Goal: Check status: Check status

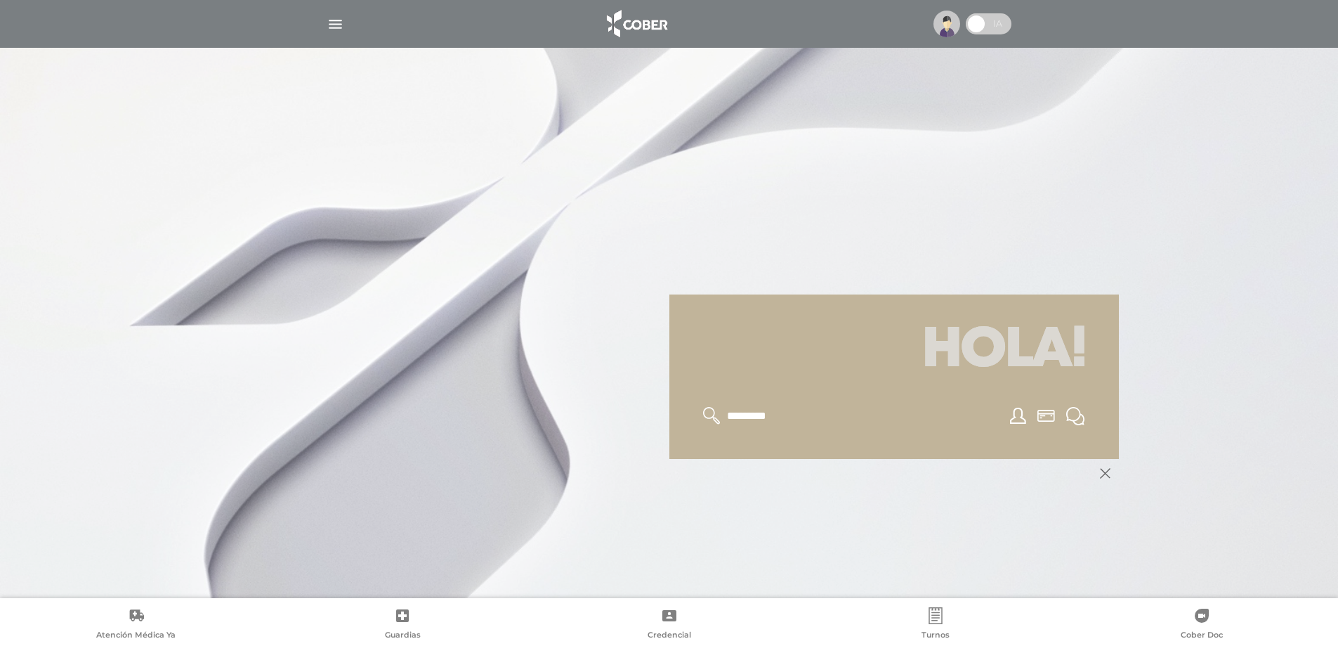
scroll to position [141, 0]
click at [334, 27] on img "button" at bounding box center [336, 24] width 18 height 18
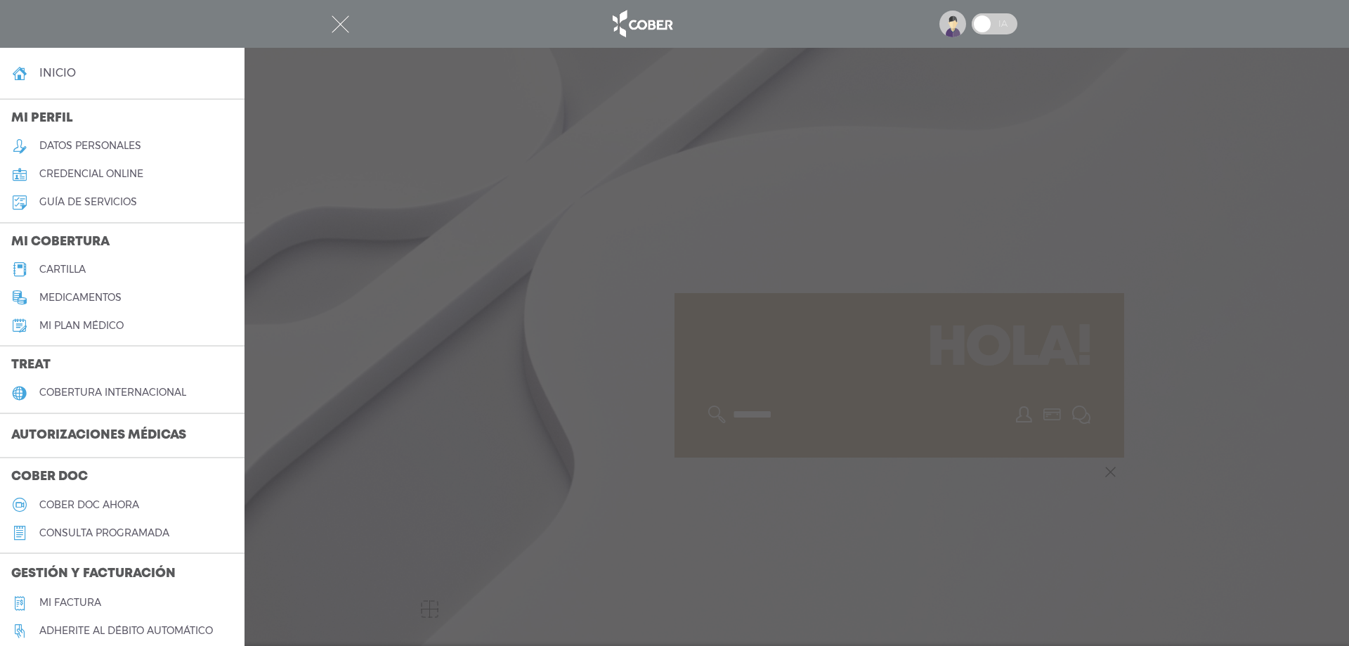
click at [169, 435] on h3 "Autorizaciones médicas" at bounding box center [98, 435] width 197 height 27
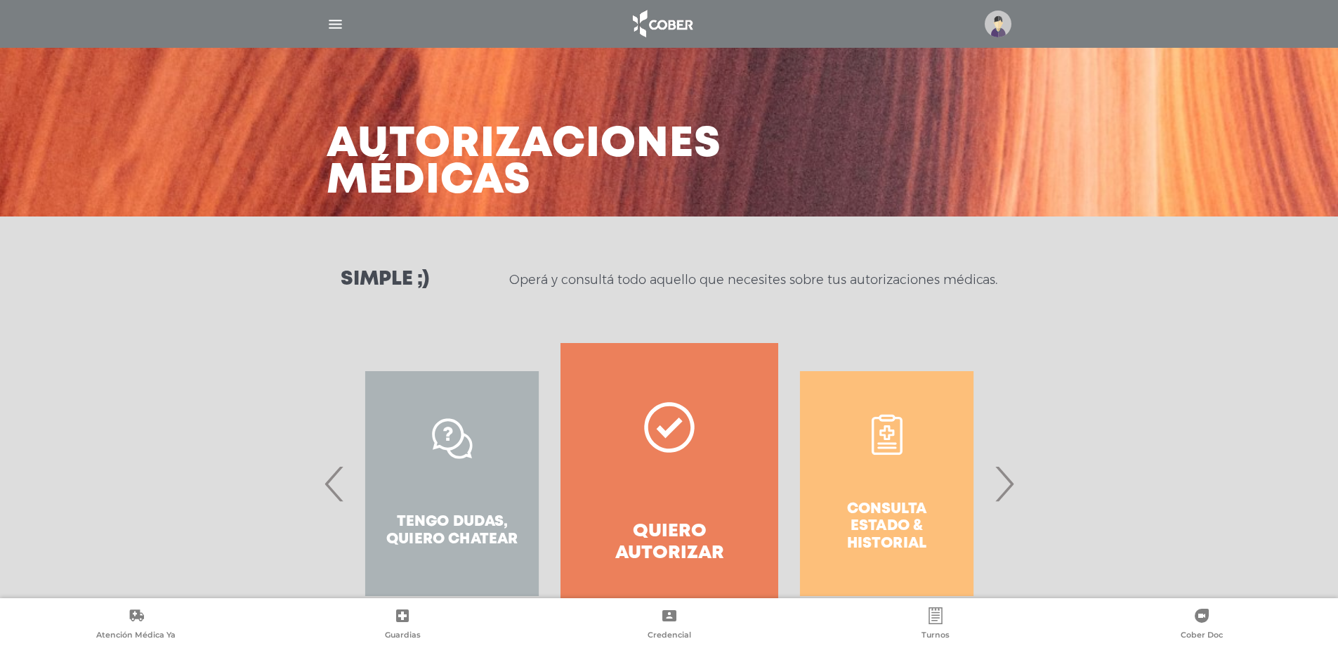
click at [1008, 485] on span "›" at bounding box center [1004, 483] width 27 height 76
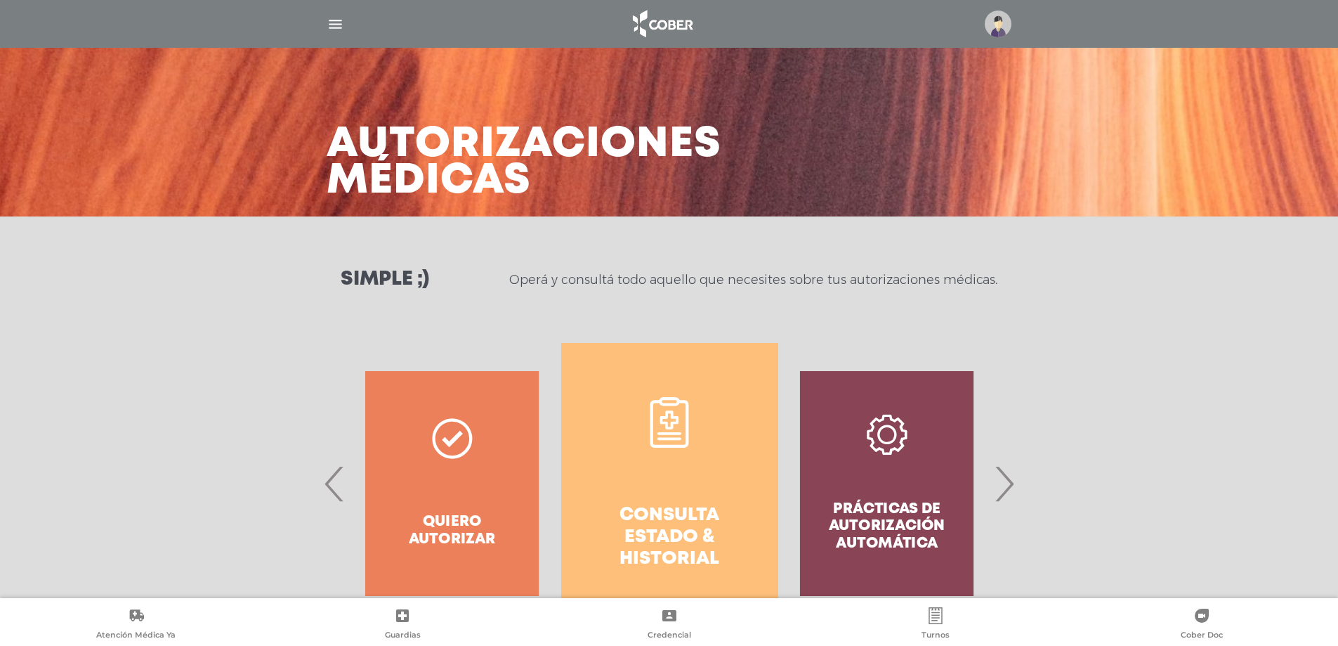
click at [679, 512] on h4 "Consulta estado & historial" at bounding box center [670, 537] width 167 height 66
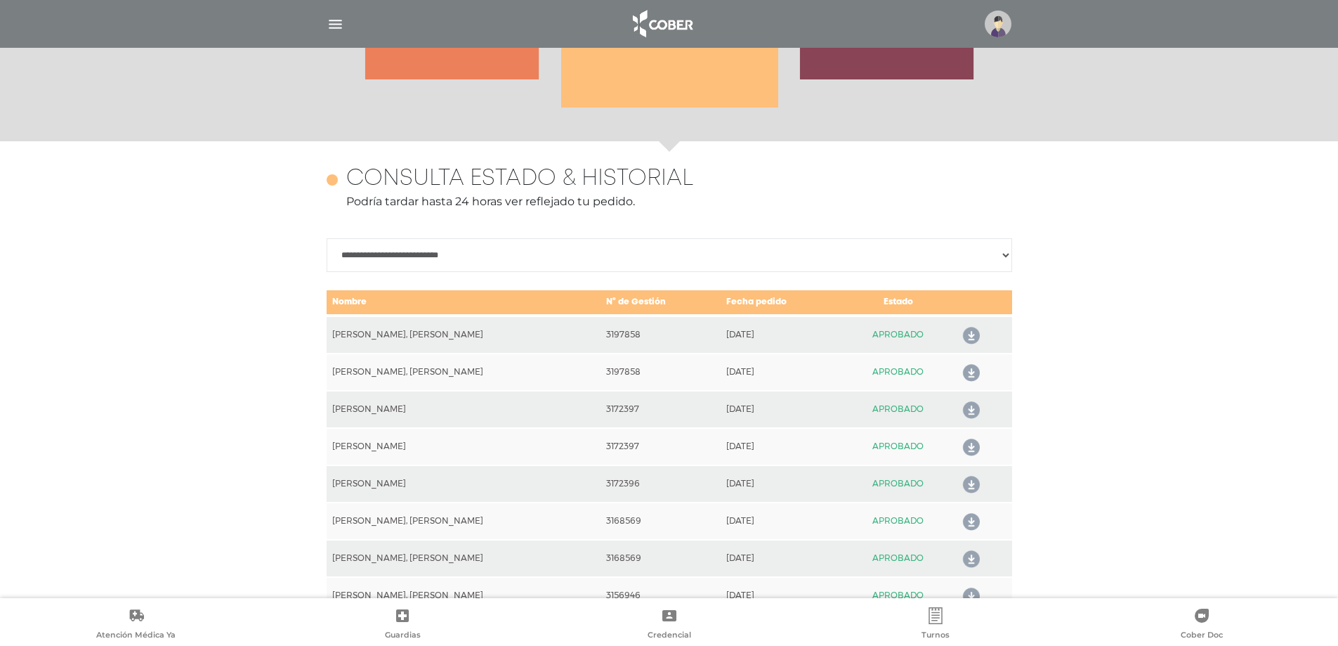
scroll to position [624, 0]
